Goal: Information Seeking & Learning: Check status

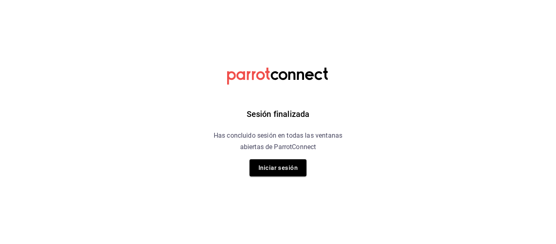
click at [281, 156] on div "Sesión finalizada Has concluido sesión en todas las ventanas abiertas de Parrot…" at bounding box center [278, 122] width 206 height 244
click at [281, 167] on button "Iniciar sesión" at bounding box center [278, 167] width 57 height 17
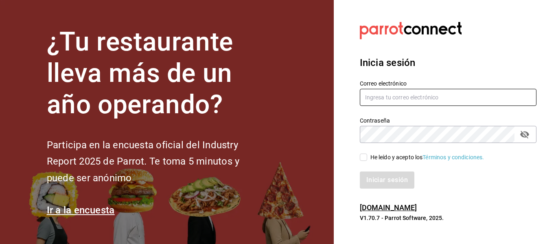
type input "[EMAIL_ADDRESS][DOMAIN_NAME]"
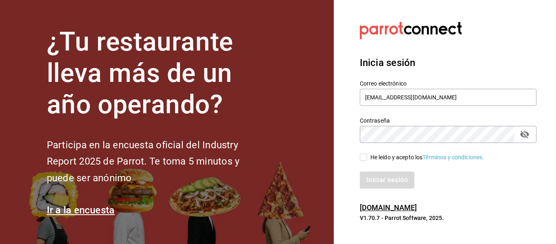
click at [376, 158] on div "He leído y acepto los Términos y condiciones." at bounding box center [428, 157] width 114 height 9
click at [367, 158] on input "He leído y acepto los Términos y condiciones." at bounding box center [363, 157] width 7 height 7
checkbox input "true"
click at [384, 178] on button "Iniciar sesión" at bounding box center [387, 179] width 55 height 17
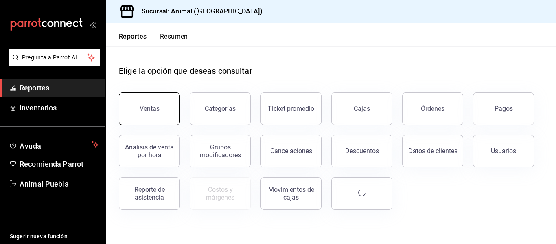
click at [164, 108] on button "Ventas" at bounding box center [149, 108] width 61 height 33
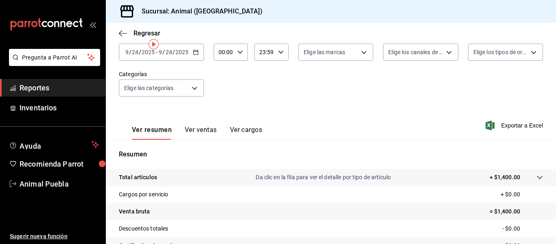
scroll to position [12, 0]
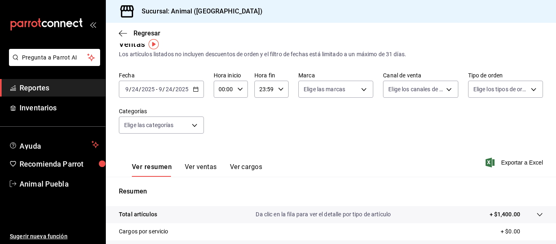
click at [193, 88] on icon "button" at bounding box center [196, 89] width 6 height 6
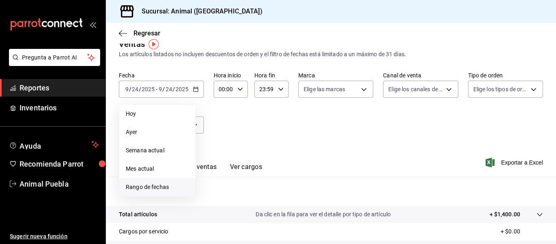
click at [147, 184] on span "Rango de fechas" at bounding box center [157, 187] width 63 height 9
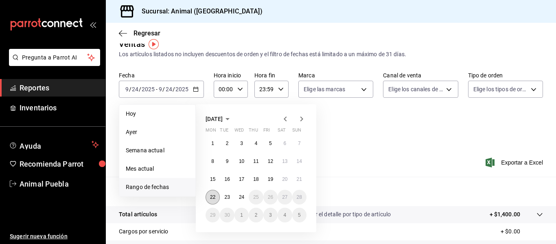
click at [214, 197] on abbr "22" at bounding box center [212, 197] width 5 height 6
click at [245, 196] on button "24" at bounding box center [242, 197] width 14 height 15
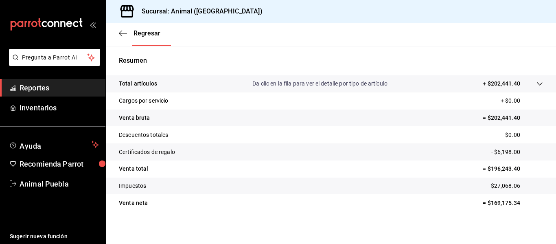
scroll to position [146, 0]
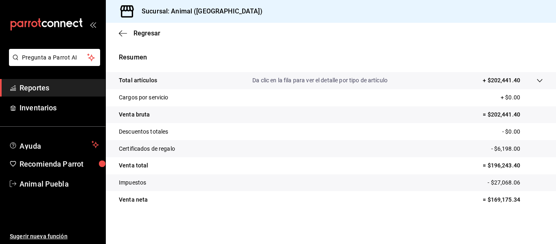
click at [489, 84] on p "+ $202,441.40" at bounding box center [501, 80] width 37 height 9
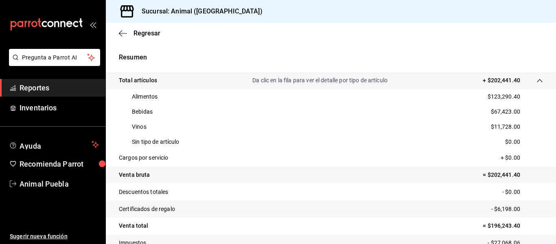
drag, startPoint x: 233, startPoint y: 30, endPoint x: 243, endPoint y: 83, distance: 54.2
click at [233, 30] on div "Regresar" at bounding box center [331, 33] width 450 height 21
click at [313, 15] on div "Sucursal: Animal ([GEOGRAPHIC_DATA])" at bounding box center [331, 11] width 450 height 23
click at [404, 33] on div "Regresar" at bounding box center [331, 33] width 450 height 21
